Goal: Navigation & Orientation: Find specific page/section

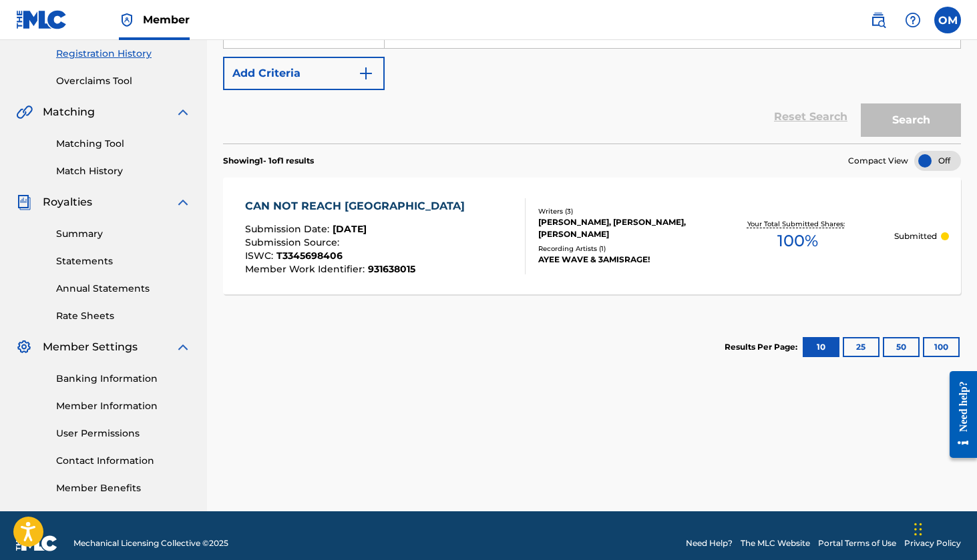
scroll to position [97, 0]
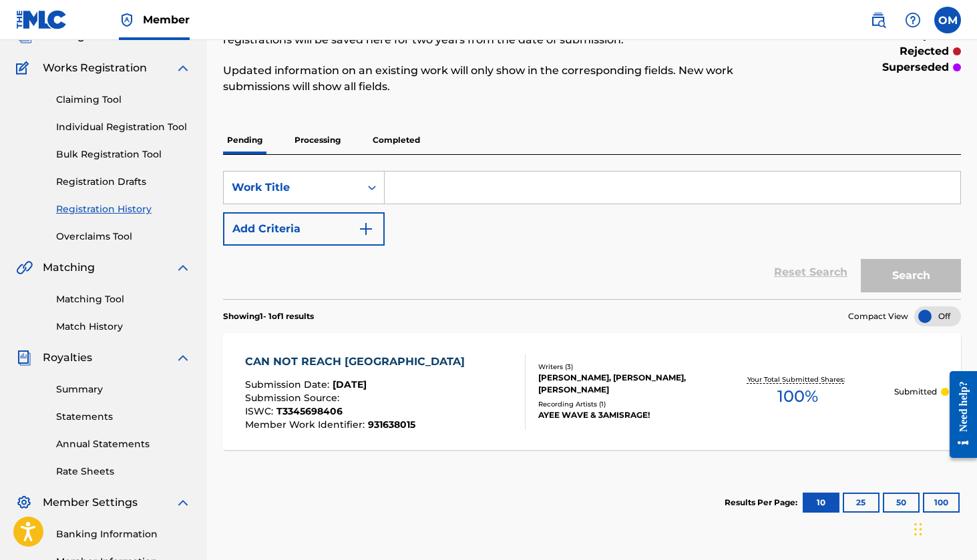
click at [95, 126] on link "Individual Registration Tool" at bounding box center [123, 127] width 135 height 14
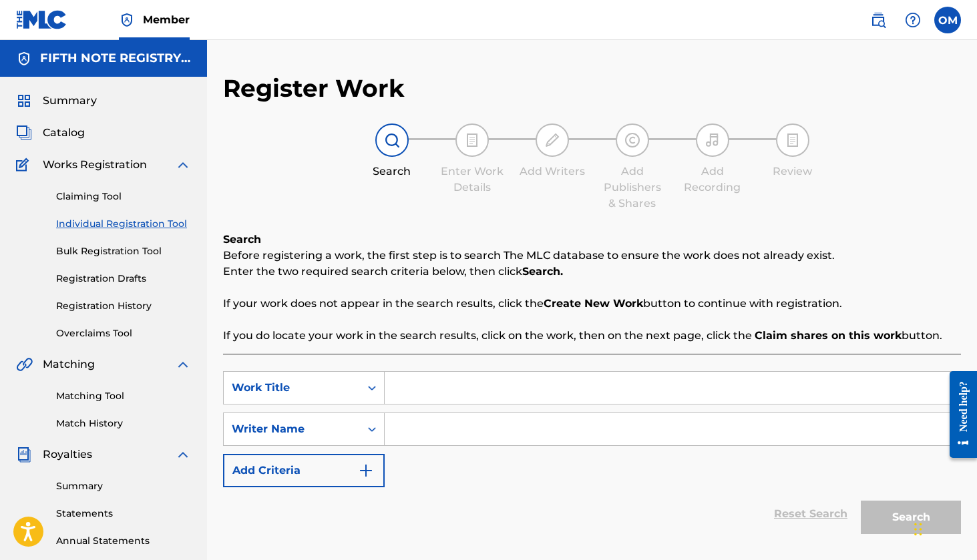
click at [72, 131] on span "Catalog" at bounding box center [64, 133] width 42 height 16
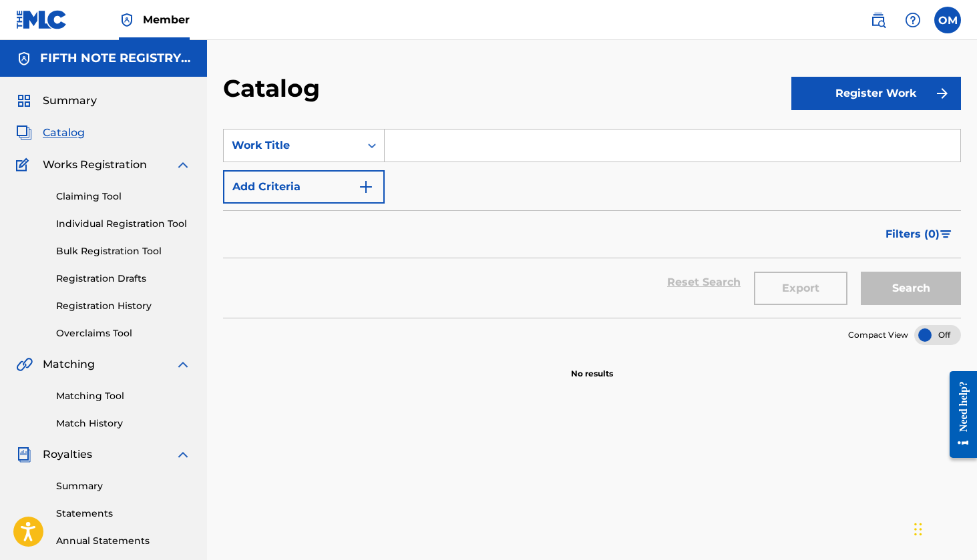
click at [95, 198] on link "Claiming Tool" at bounding box center [123, 197] width 135 height 14
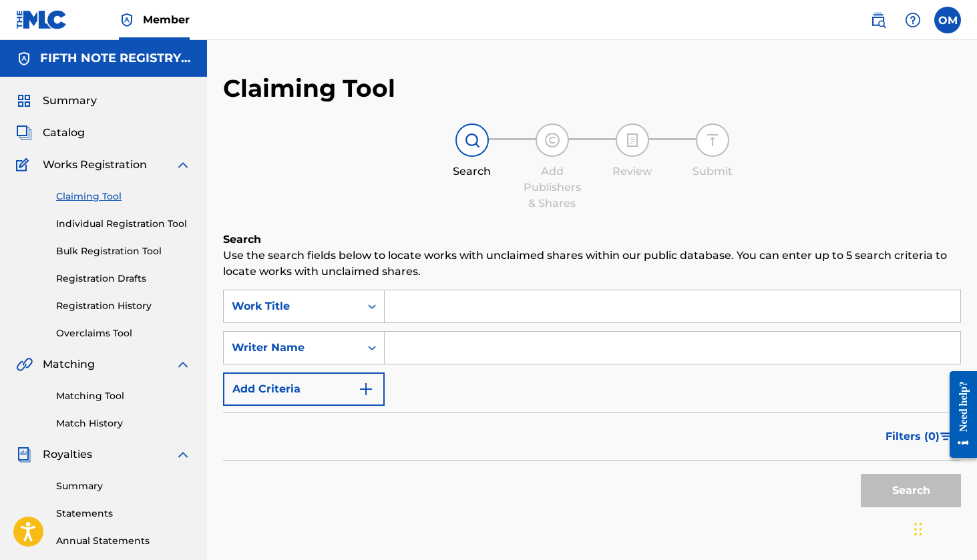
click at [84, 223] on link "Individual Registration Tool" at bounding box center [123, 224] width 135 height 14
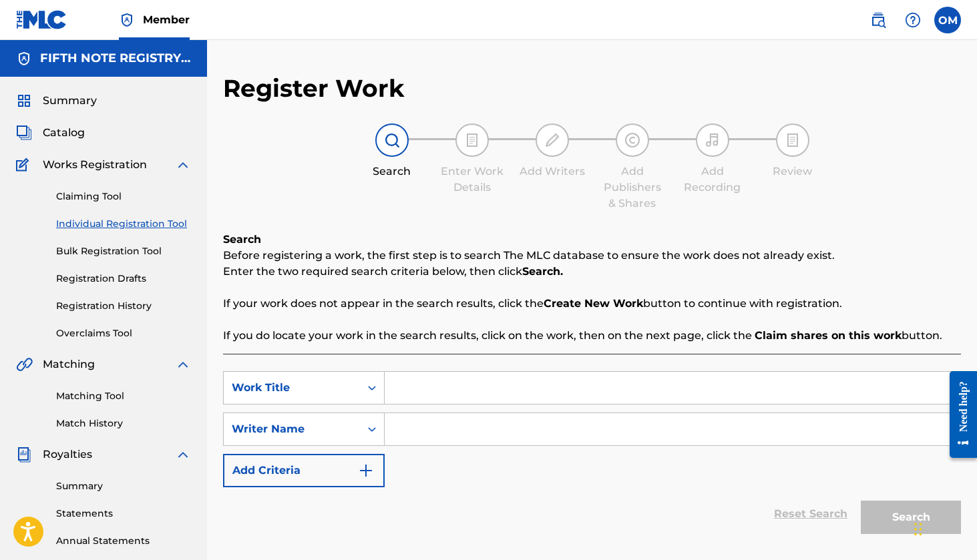
click at [183, 365] on img at bounding box center [183, 364] width 16 height 16
click at [183, 398] on img at bounding box center [183, 396] width 16 height 16
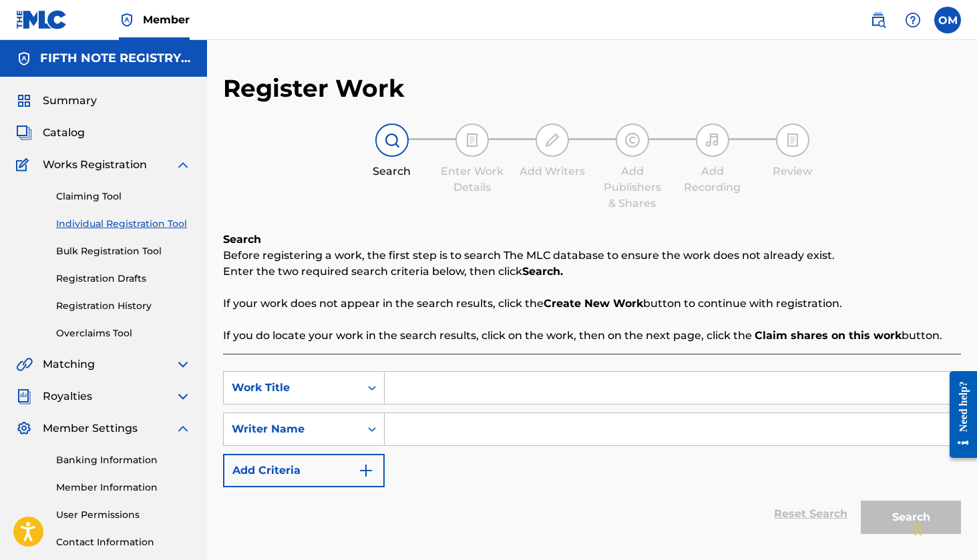
click at [183, 427] on img at bounding box center [183, 429] width 16 height 16
